Goal: Task Accomplishment & Management: Use online tool/utility

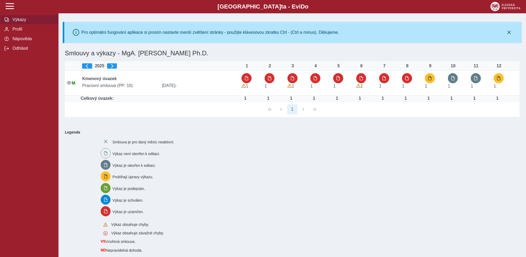
click at [431, 78] on span "button" at bounding box center [430, 78] width 4 height 4
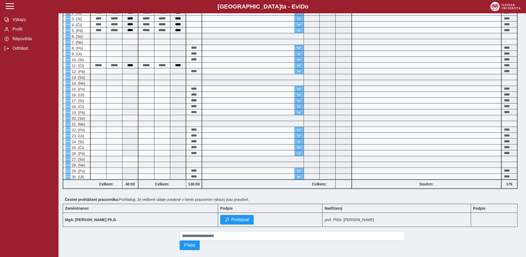
scroll to position [178, 0]
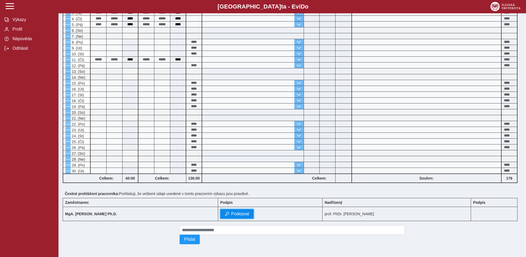
click at [231, 211] on span "Podepsat" at bounding box center [240, 213] width 18 height 5
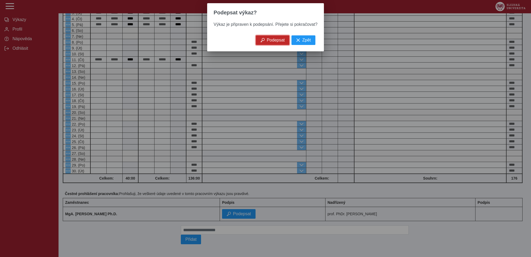
click at [270, 41] on span "Podepsat" at bounding box center [275, 40] width 18 height 5
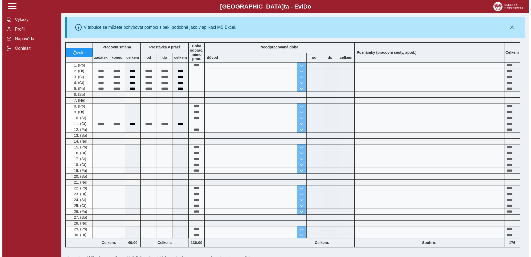
scroll to position [0, 0]
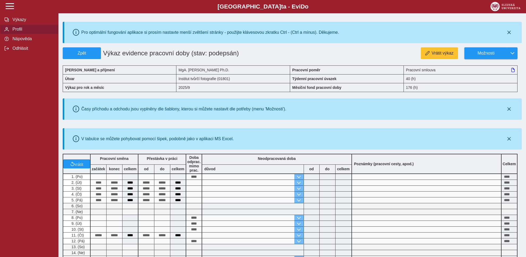
click at [16, 32] on span "Profil" at bounding box center [32, 29] width 43 height 5
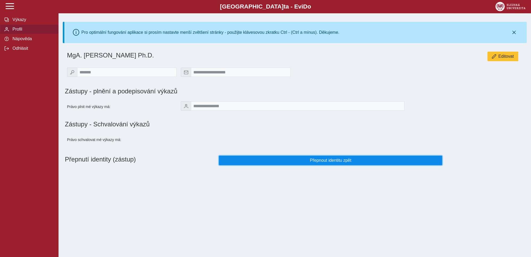
click at [323, 162] on span "Přepnout identitu zpět" at bounding box center [330, 160] width 214 height 5
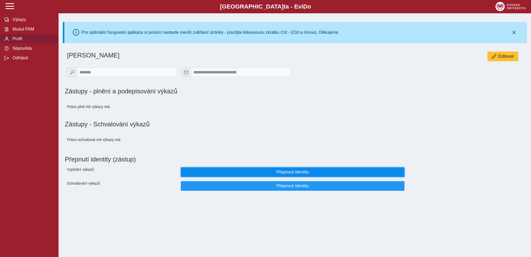
click at [289, 174] on span "Přepnout identitu" at bounding box center [292, 172] width 214 height 5
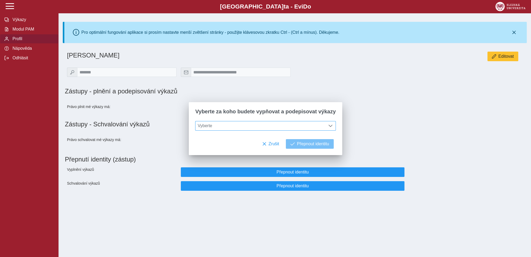
click at [328, 125] on span at bounding box center [330, 126] width 4 height 4
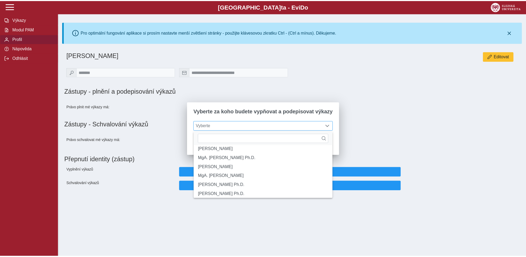
scroll to position [50, 0]
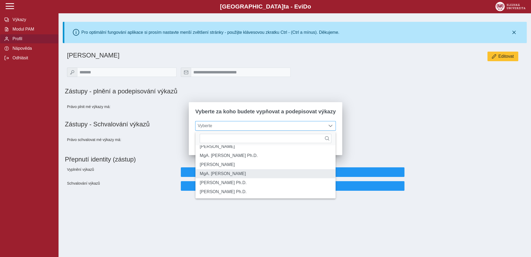
click at [222, 178] on li "MgA. [PERSON_NAME]" at bounding box center [265, 173] width 140 height 9
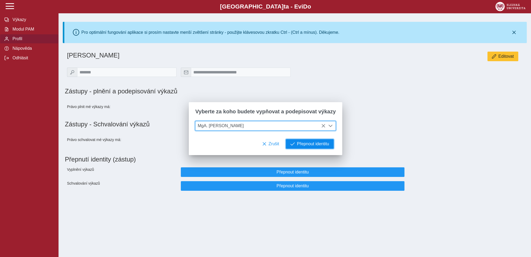
click at [304, 146] on span "Přepnout identitu" at bounding box center [313, 143] width 32 height 5
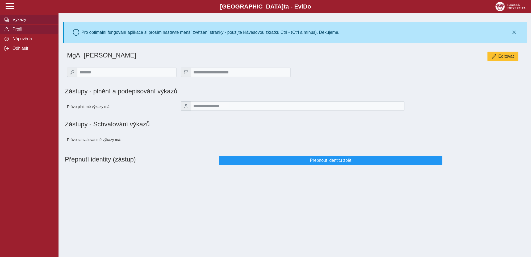
click at [19, 22] on span "Výkazy" at bounding box center [32, 19] width 43 height 5
